Goal: Task Accomplishment & Management: Manage account settings

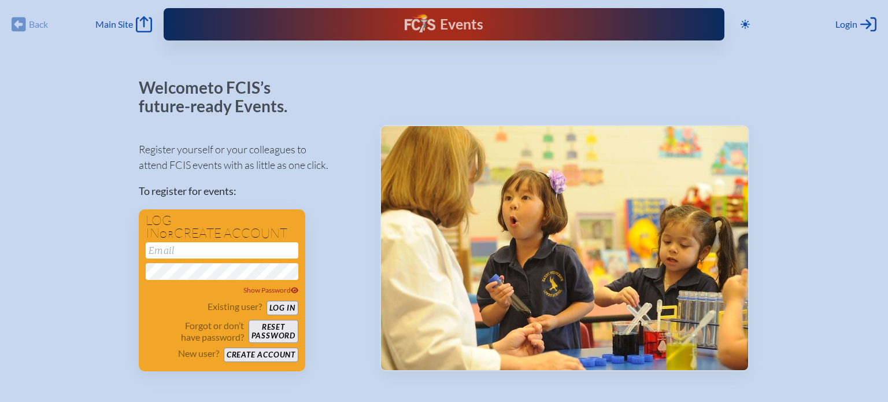
scroll to position [418, 0]
type input "[EMAIL_ADDRESS][DOMAIN_NAME]"
click at [283, 309] on button "Log in" at bounding box center [283, 308] width 32 height 14
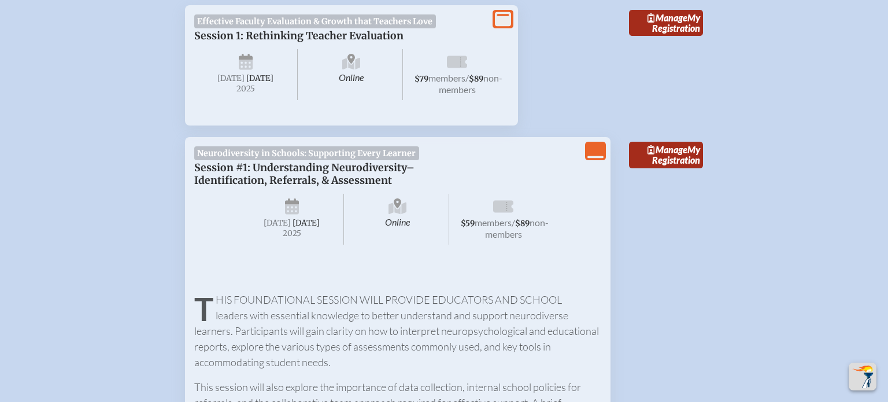
scroll to position [471, 0]
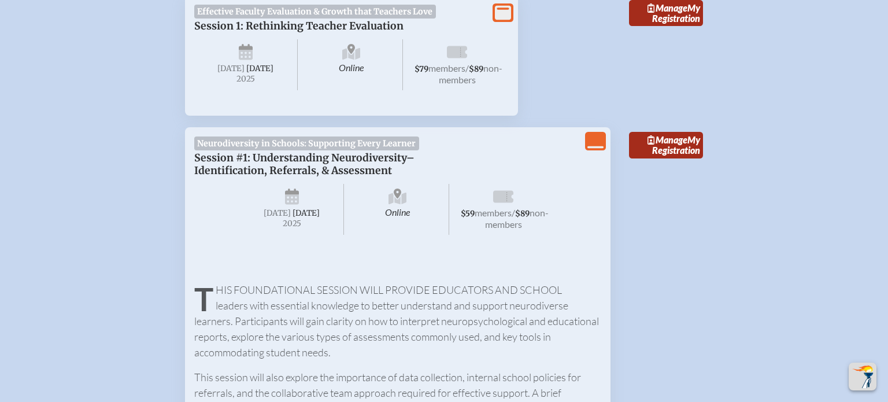
click at [590, 149] on icon "View Less" at bounding box center [596, 141] width 16 height 16
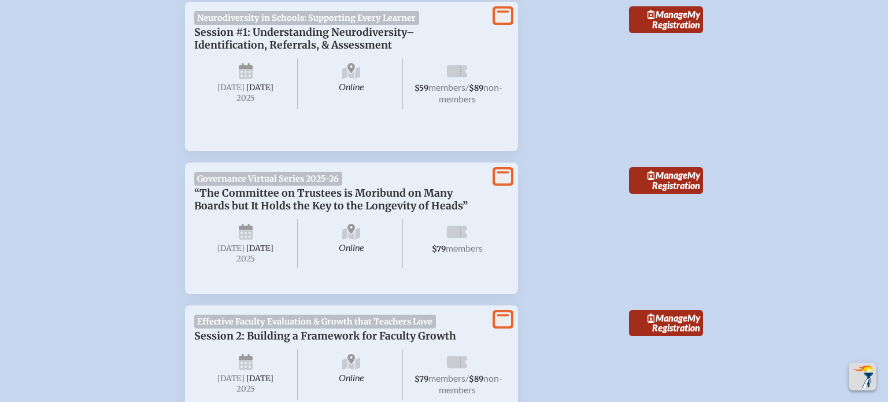
scroll to position [597, 0]
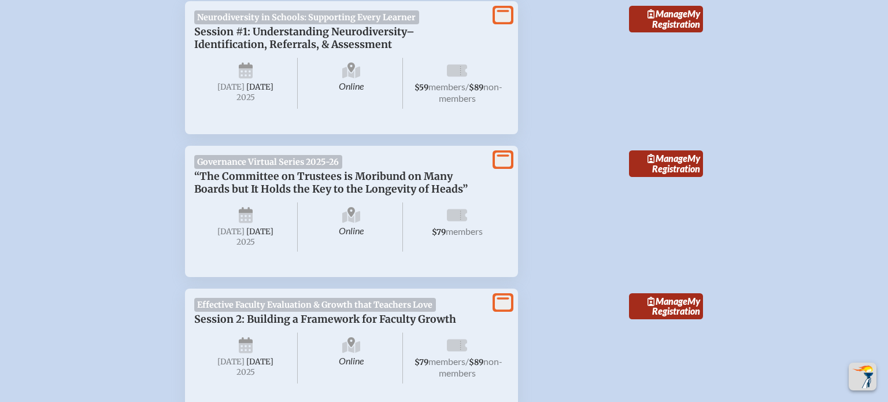
click at [500, 23] on icon at bounding box center [503, 15] width 16 height 14
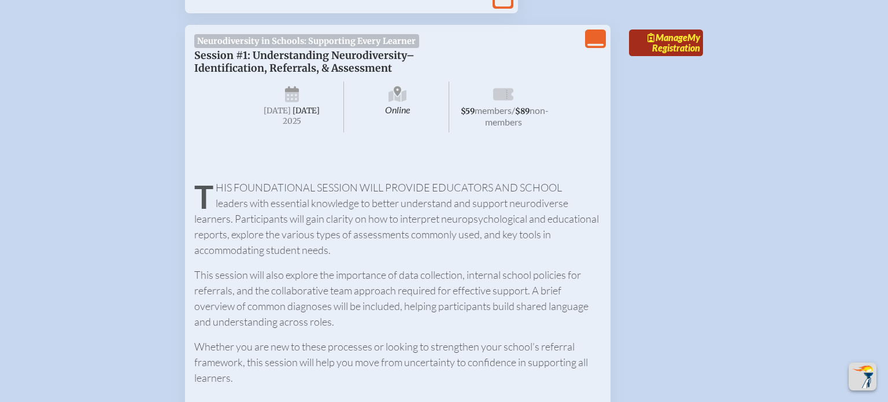
scroll to position [571, 0]
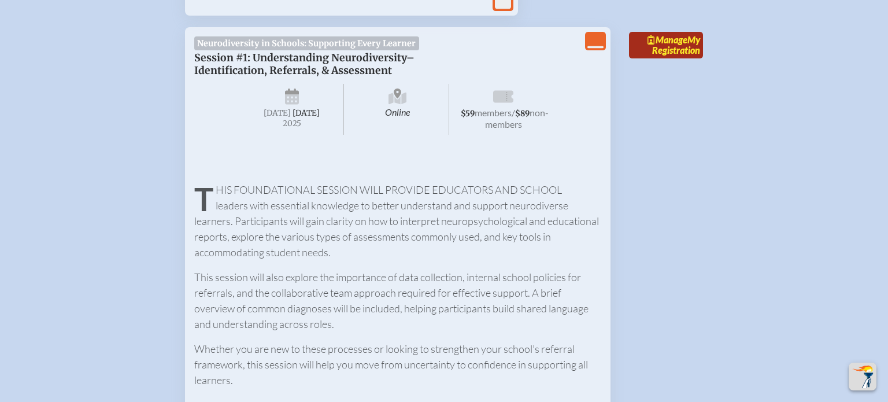
click at [652, 58] on link "Manage My Registration" at bounding box center [666, 45] width 74 height 27
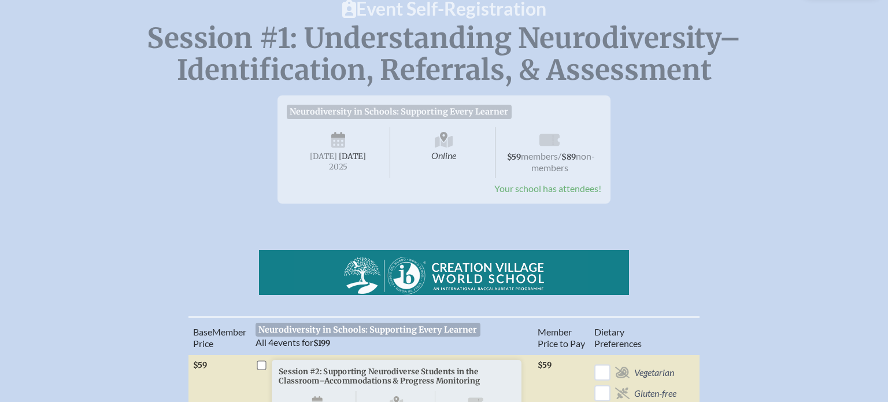
scroll to position [120, 0]
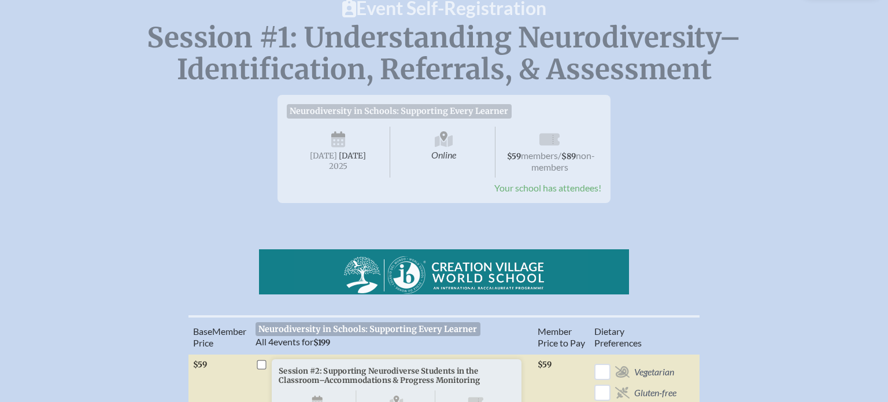
click at [469, 142] on span "Online" at bounding box center [445, 152] width 104 height 51
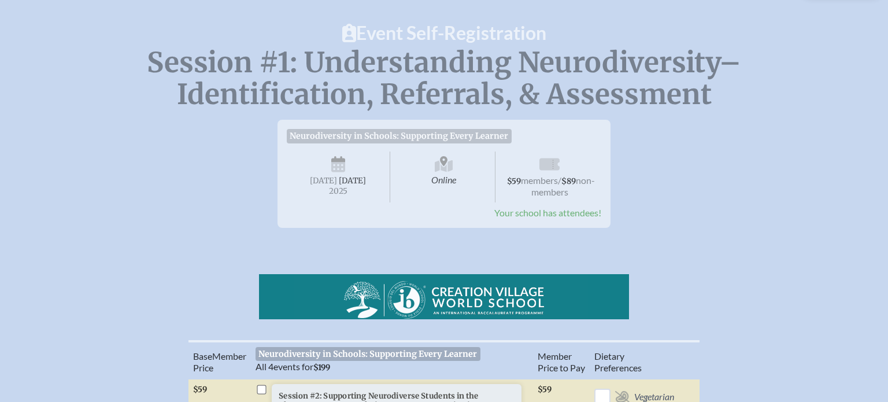
scroll to position [97, 0]
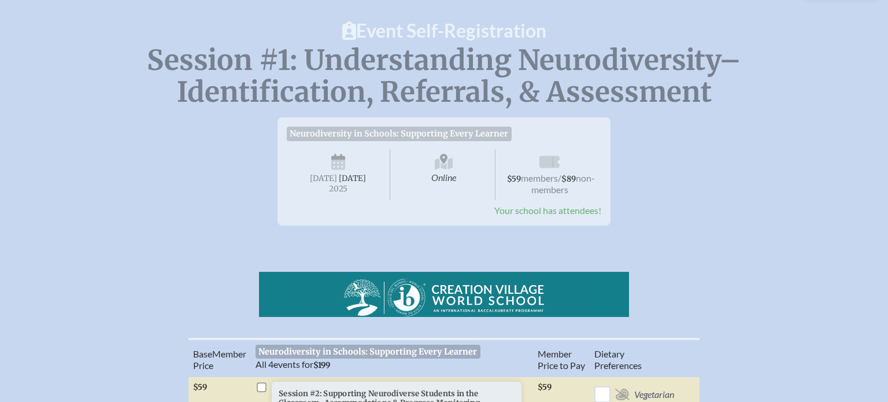
click at [709, 146] on div "Neurodiversity in Schools: Supporting Every Learner Session #1: Understanding N…" at bounding box center [444, 166] width 851 height 117
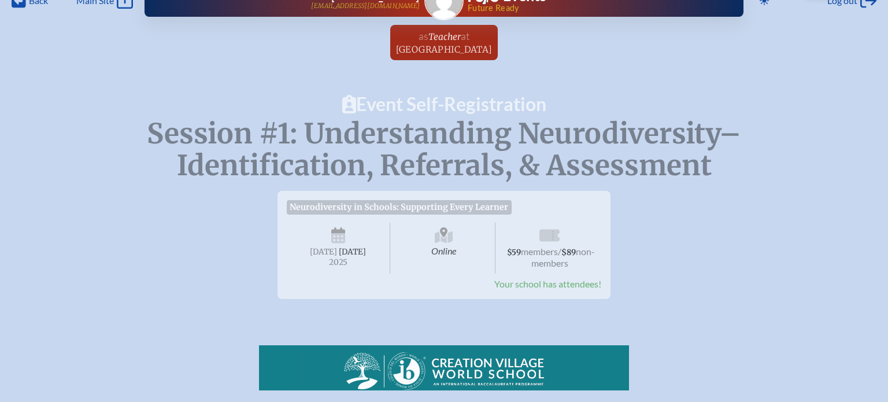
scroll to position [0, 0]
